Goal: Information Seeking & Learning: Learn about a topic

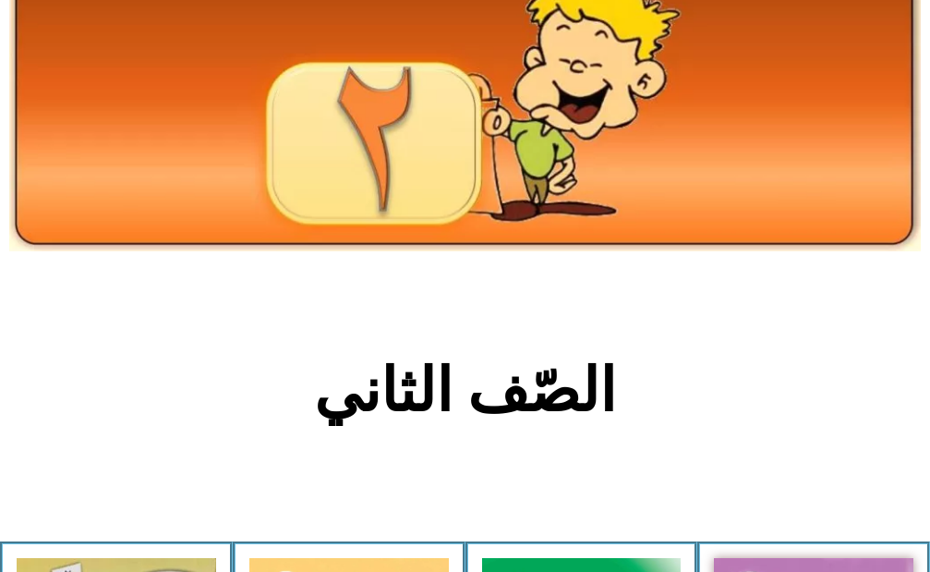
scroll to position [369, 0]
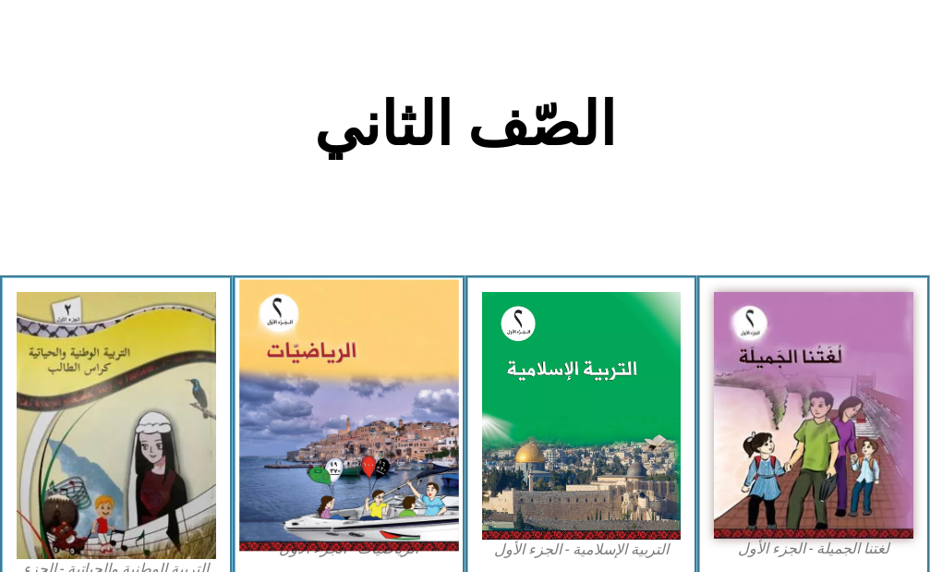
click at [411, 393] on img at bounding box center [348, 415] width 219 height 272
click at [345, 344] on img at bounding box center [348, 415] width 219 height 272
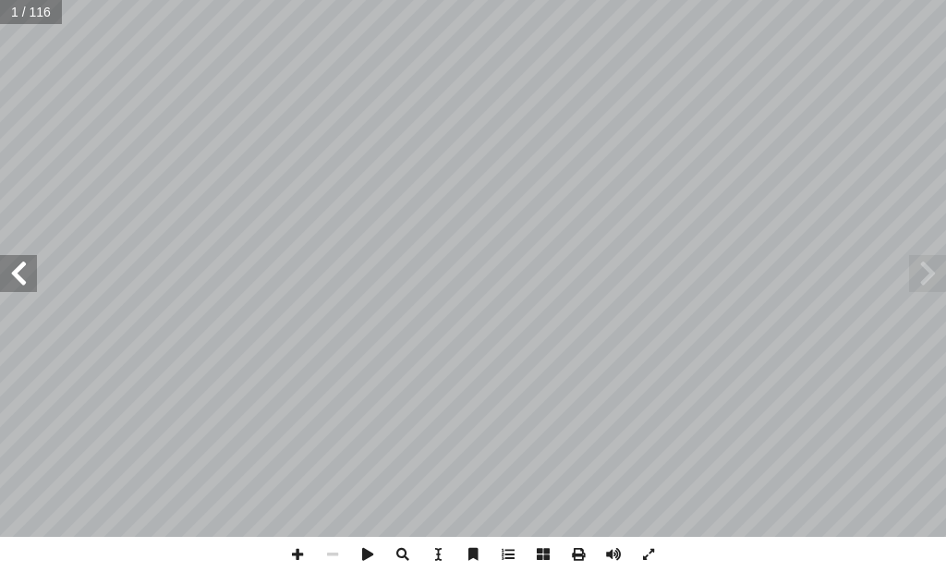
click at [25, 265] on span at bounding box center [18, 273] width 37 height 37
click at [17, 268] on span at bounding box center [18, 273] width 37 height 37
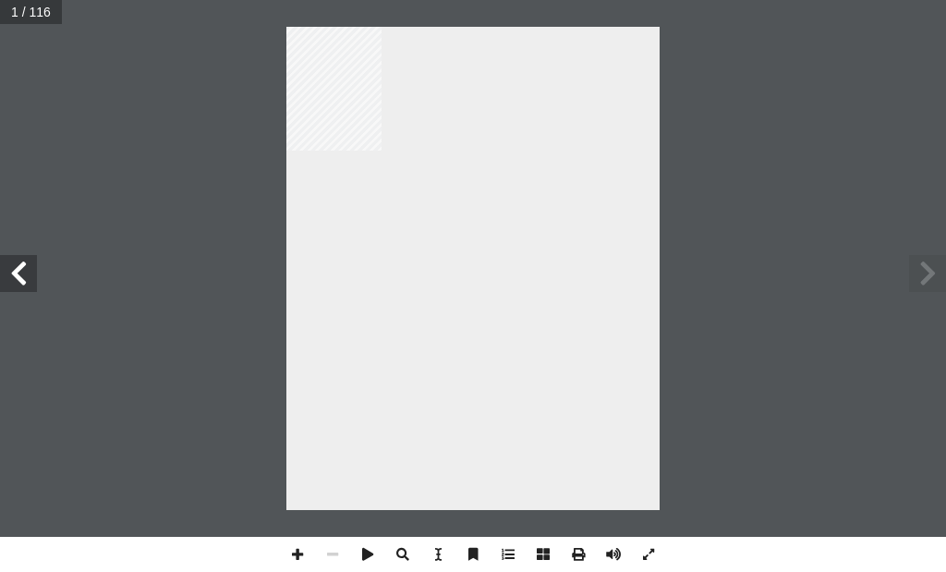
click at [6, 263] on span at bounding box center [18, 273] width 37 height 37
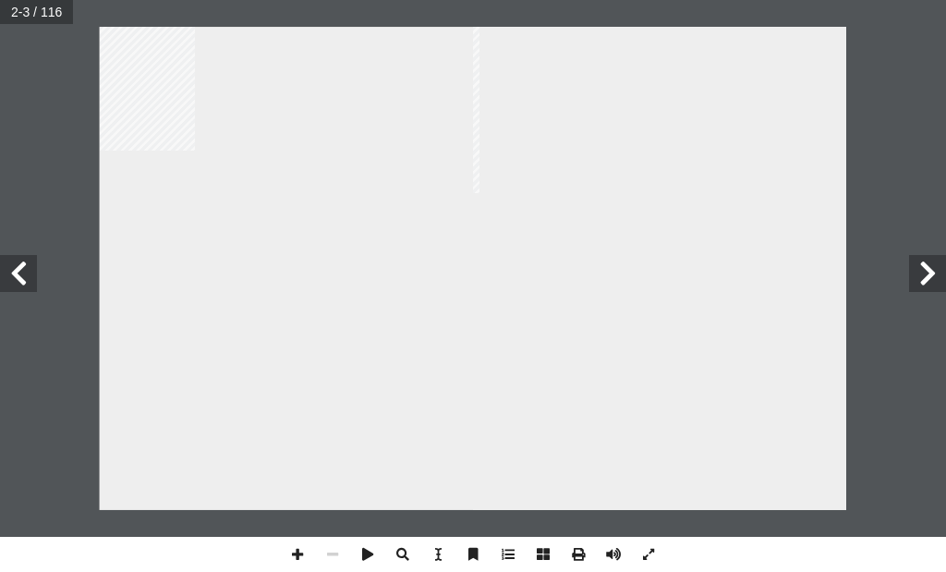
click at [6, 263] on span at bounding box center [18, 273] width 37 height 37
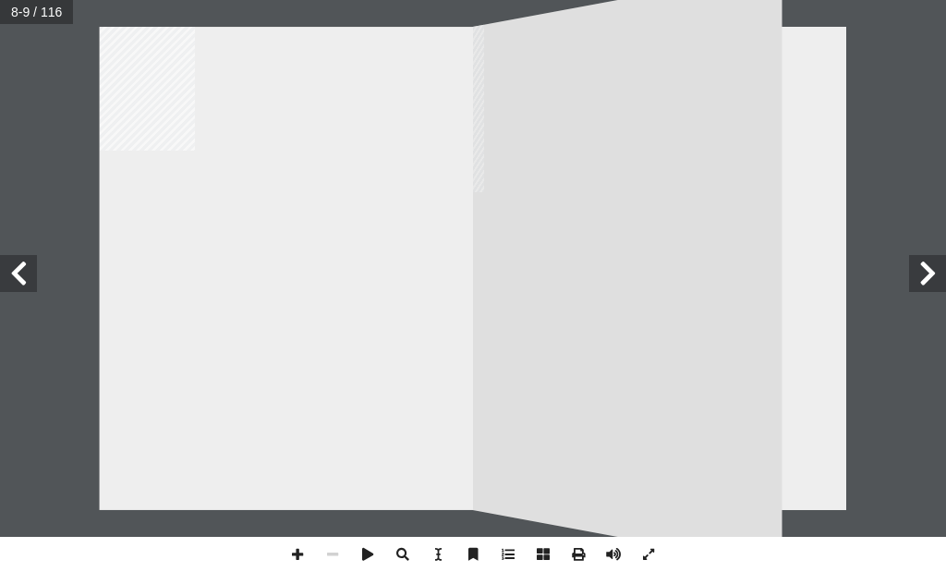
click at [345, 244] on div "٥ : ُ ل ِ م ْ ك أ ا ِ ــع منزلــة َ م َ ــة َ - منزل ً � ل و أ ا - ُ قــارن أ ا…" at bounding box center [286, 268] width 373 height 483
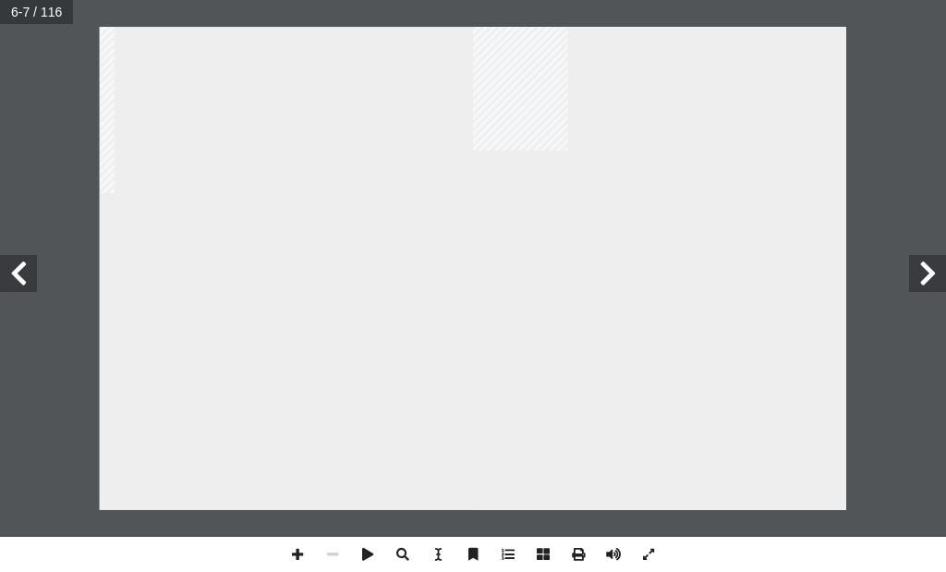
click at [926, 272] on span at bounding box center [927, 273] width 37 height 37
click at [11, 272] on span at bounding box center [18, 273] width 37 height 37
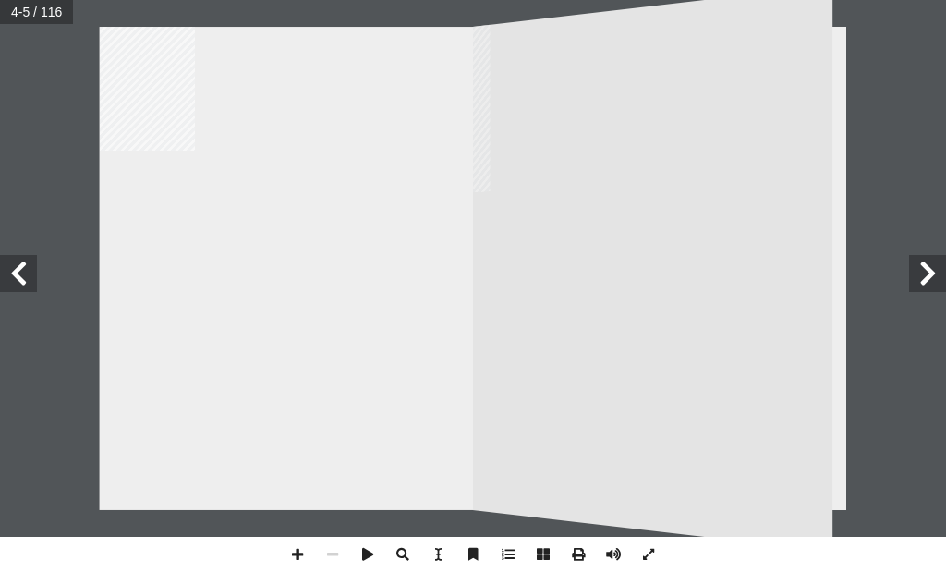
click at [11, 272] on span at bounding box center [18, 273] width 37 height 37
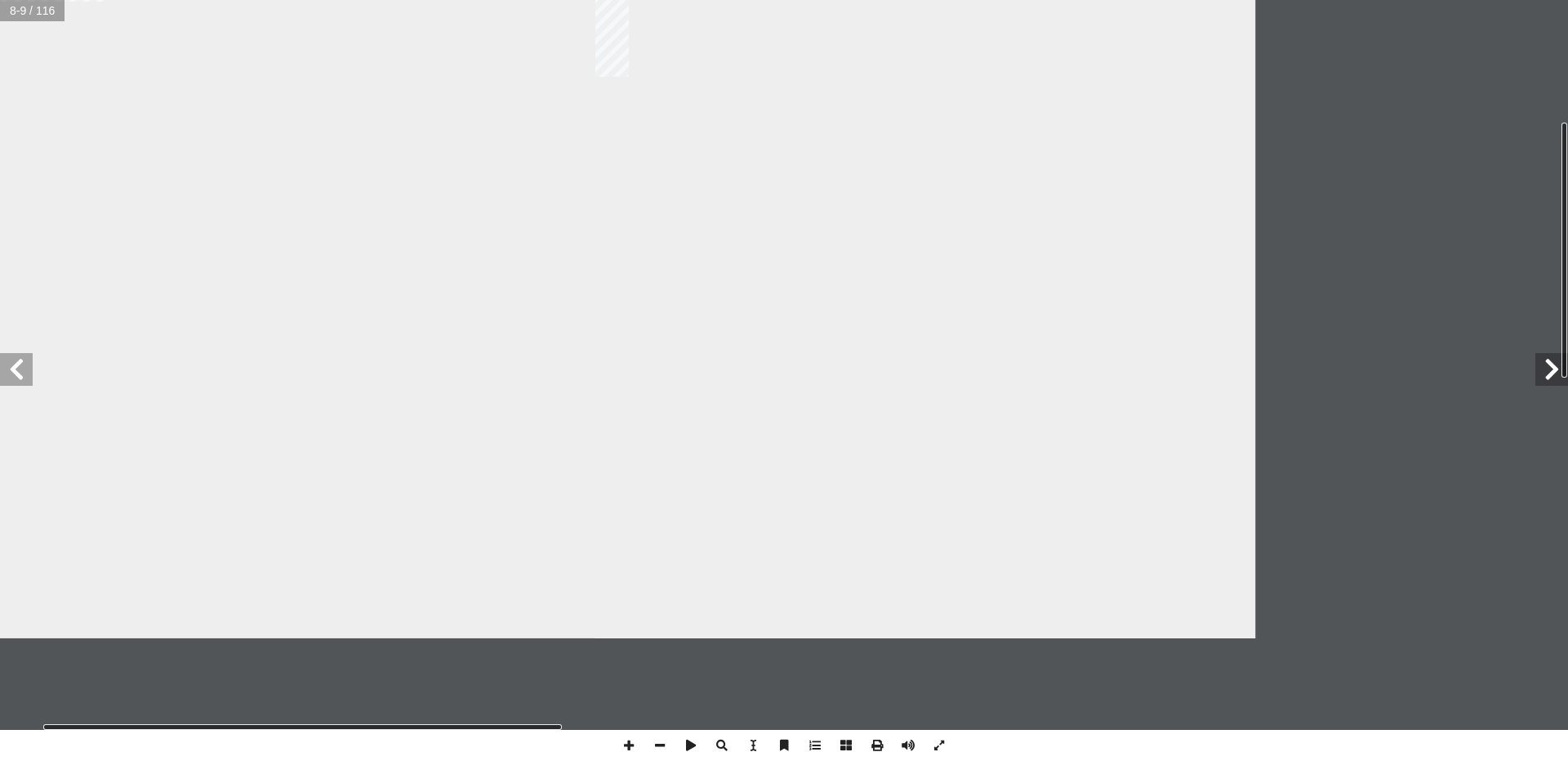
click at [397, 215] on div "٥ : ُ ل ِ م ْ ك أ ا ِ ــع منزلــة َ م َ ــة َ - منزل ً � ل و أ ا - ُ قــارن أ ا…" at bounding box center [264, 211] width 661 height 855
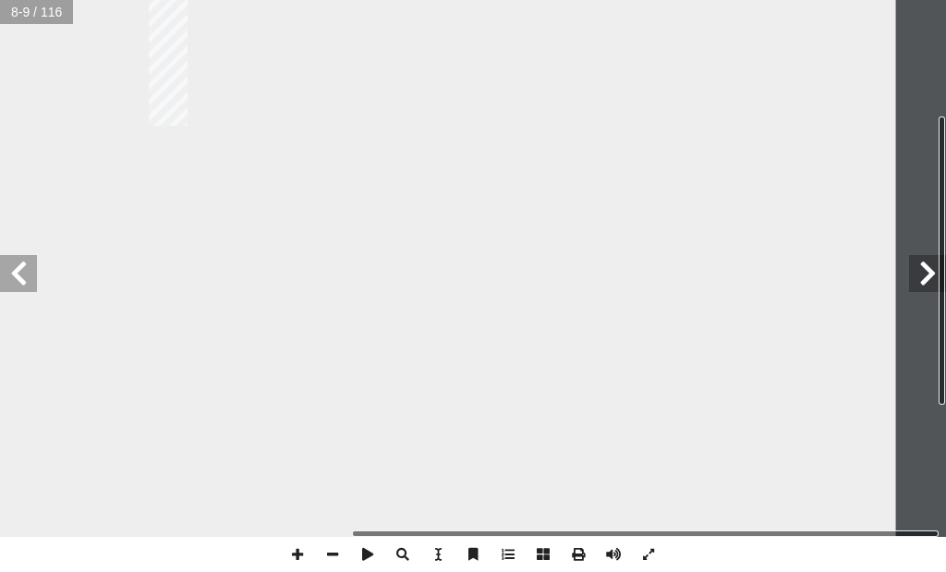
drag, startPoint x: 535, startPoint y: 218, endPoint x: 0, endPoint y: 349, distance: 550.7
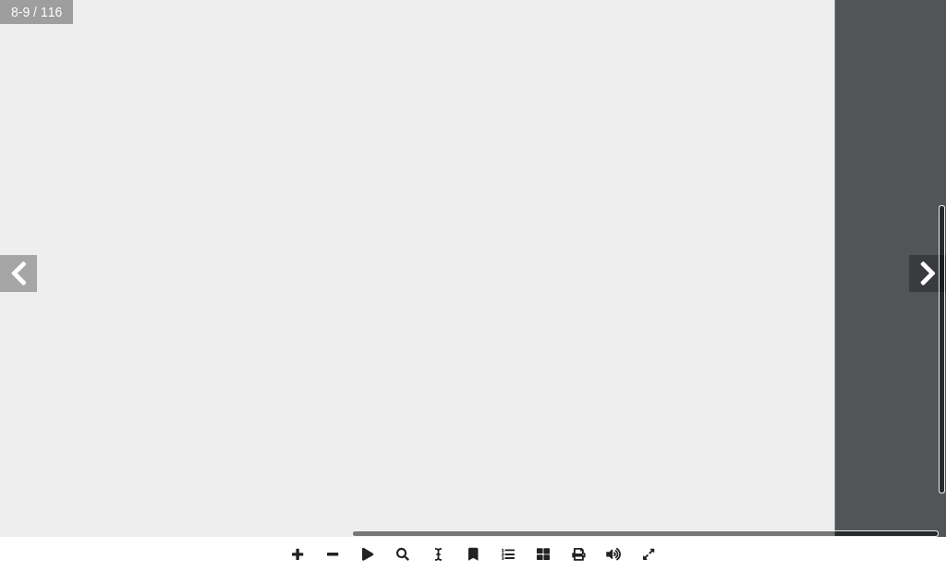
drag, startPoint x: 664, startPoint y: 176, endPoint x: 326, endPoint y: 11, distance: 376.3
click at [326, 11] on div "٤ ي أ ساسية ل� أ العائلة هي الوحدة ال� ١ ٍ لة ِ عائ َ تي مصروف آ ال� ُ الجدول ُ…" at bounding box center [461, 118] width 747 height 966
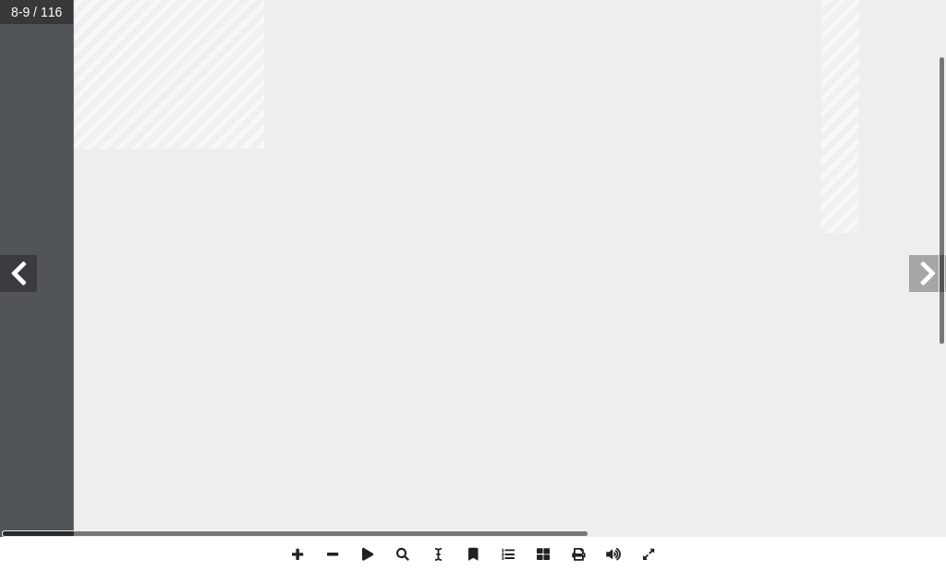
drag, startPoint x: 316, startPoint y: 260, endPoint x: 624, endPoint y: 340, distance: 318.8
click at [624, 340] on div "٥ : ُ ل ِ م ْ ك أ ا ِ ــع منزلــة َ م َ ــة َ - منزل ً � ل و أ ا - ُ قــارن أ ا…" at bounding box center [447, 384] width 747 height 966
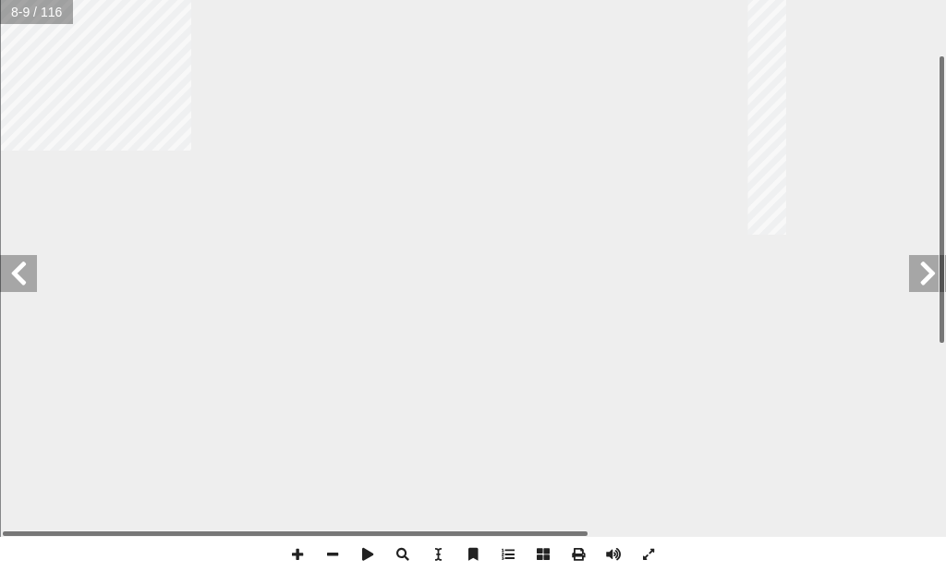
drag, startPoint x: 624, startPoint y: 340, endPoint x: 632, endPoint y: 350, distance: 12.6
click at [632, 350] on div "٥ : ُ ل ِ م ْ ك أ ا ِ ــع منزلــة َ م َ ــة َ - منزل ً � ل و أ ا - ُ قــارن أ ا…" at bounding box center [374, 386] width 747 height 966
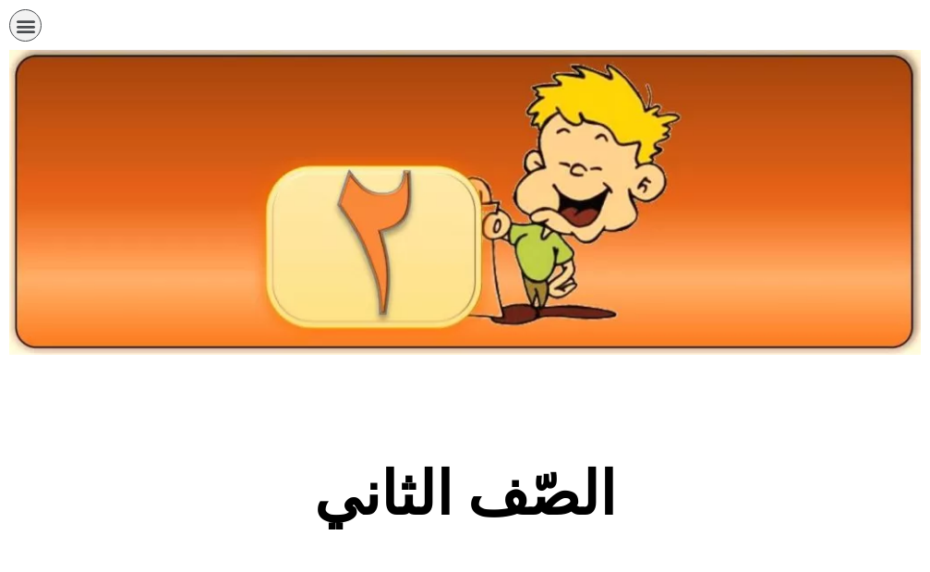
scroll to position [369, 0]
